Goal: Task Accomplishment & Management: Manage account settings

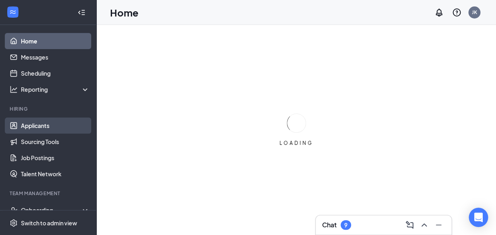
click at [43, 125] on link "Applicants" at bounding box center [55, 125] width 69 height 16
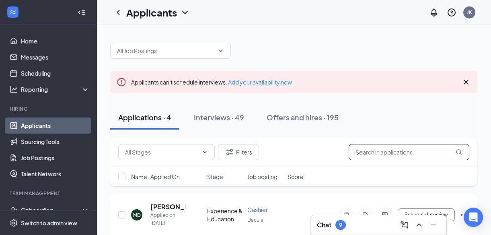
click at [360, 150] on input "text" at bounding box center [409, 152] width 121 height 16
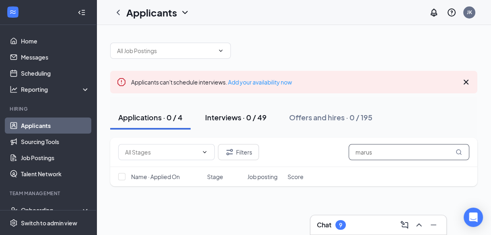
type input "marus"
click at [234, 118] on div "Interviews · 0 / 49" at bounding box center [236, 117] width 62 height 10
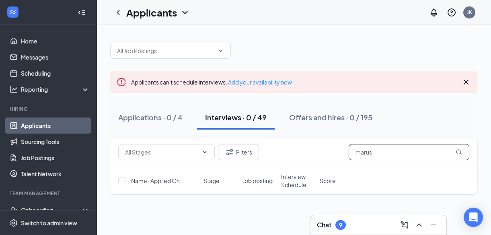
click at [458, 151] on icon "MagnifyingGlass" at bounding box center [458, 152] width 6 height 6
click at [153, 117] on div "Applications · 0 / 4" at bounding box center [150, 117] width 64 height 10
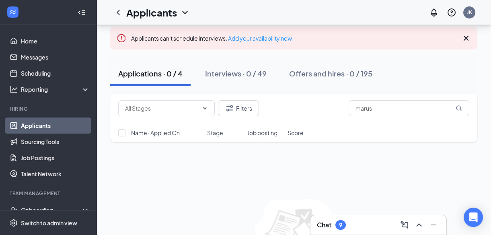
scroll to position [10, 0]
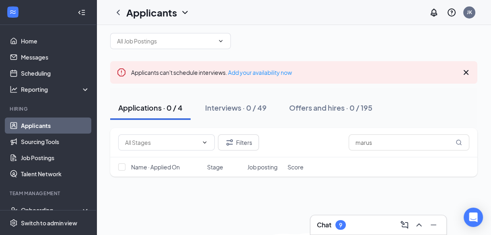
click at [153, 107] on div "Applications · 0 / 4" at bounding box center [150, 108] width 64 height 10
click at [153, 107] on div "Applications · 4" at bounding box center [144, 108] width 53 height 10
click at [153, 107] on div "Applications · 0 / 4" at bounding box center [150, 108] width 64 height 10
click at [153, 107] on div "Applications · 4" at bounding box center [144, 108] width 53 height 10
click at [420, 224] on icon "ChevronUp" at bounding box center [418, 224] width 5 height 3
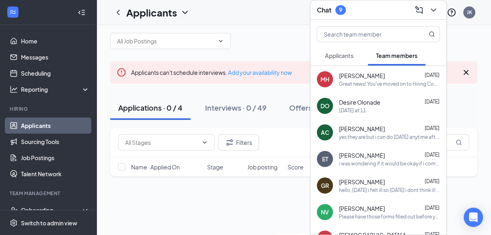
click at [342, 54] on span "Applicants" at bounding box center [339, 55] width 29 height 7
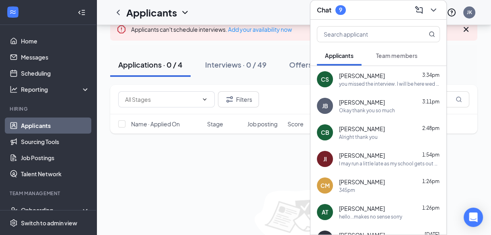
scroll to position [53, 0]
click at [283, 185] on div "Filters marus Name · Applied On Stage Job posting Score No applicants found in …" at bounding box center [293, 175] width 367 height 183
click at [363, 103] on div "Chat 9 Applicants Team members CS [PERSON_NAME] 3:34pm you missed the interview…" at bounding box center [293, 123] width 394 height 305
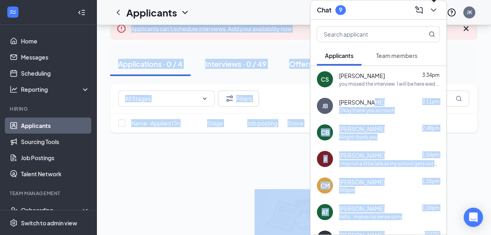
click at [433, 13] on icon "ChevronDown" at bounding box center [434, 10] width 10 height 10
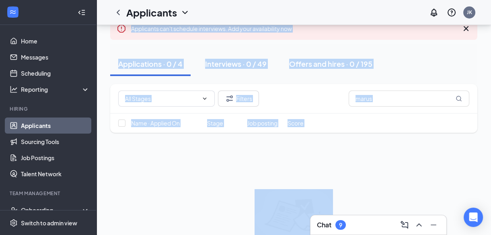
click at [384, 129] on div "Name · Applied On Stage Job posting Score" at bounding box center [293, 122] width 367 height 19
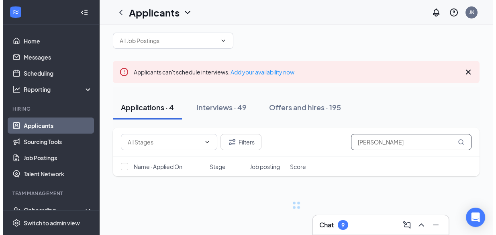
scroll to position [10, 0]
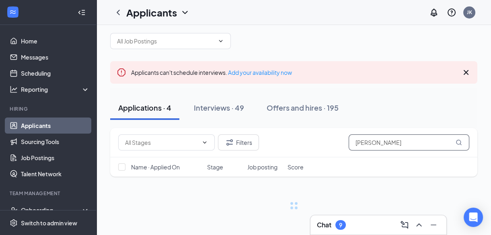
type input "[PERSON_NAME]"
click at [364, 161] on div "Name · Applied On Stage Job posting Score" at bounding box center [293, 166] width 367 height 19
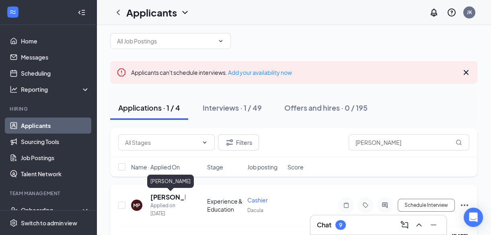
click at [167, 197] on h5 "[PERSON_NAME]" at bounding box center [167, 197] width 35 height 9
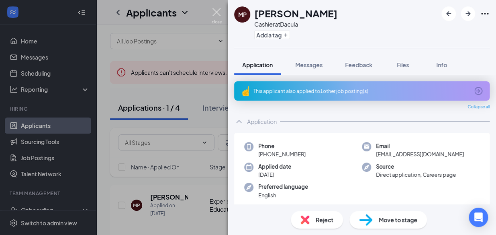
click at [214, 10] on img at bounding box center [217, 16] width 10 height 16
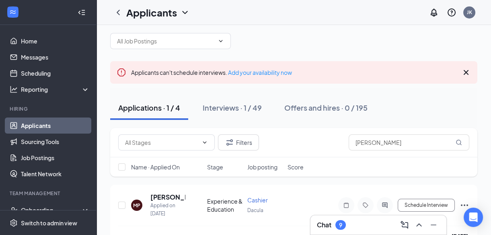
drag, startPoint x: 297, startPoint y: 140, endPoint x: 491, endPoint y: 162, distance: 195.8
click at [491, 162] on html "Home Messages Scheduling Reporting Hiring Applicants Sourcing Tools Job Posting…" at bounding box center [245, 107] width 491 height 235
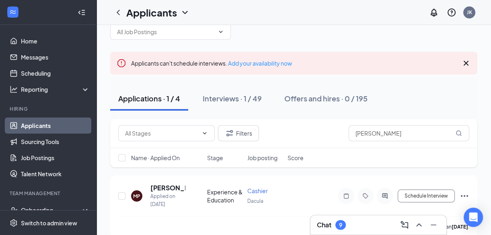
scroll to position [24, 0]
